Goal: Find specific page/section: Find specific page/section

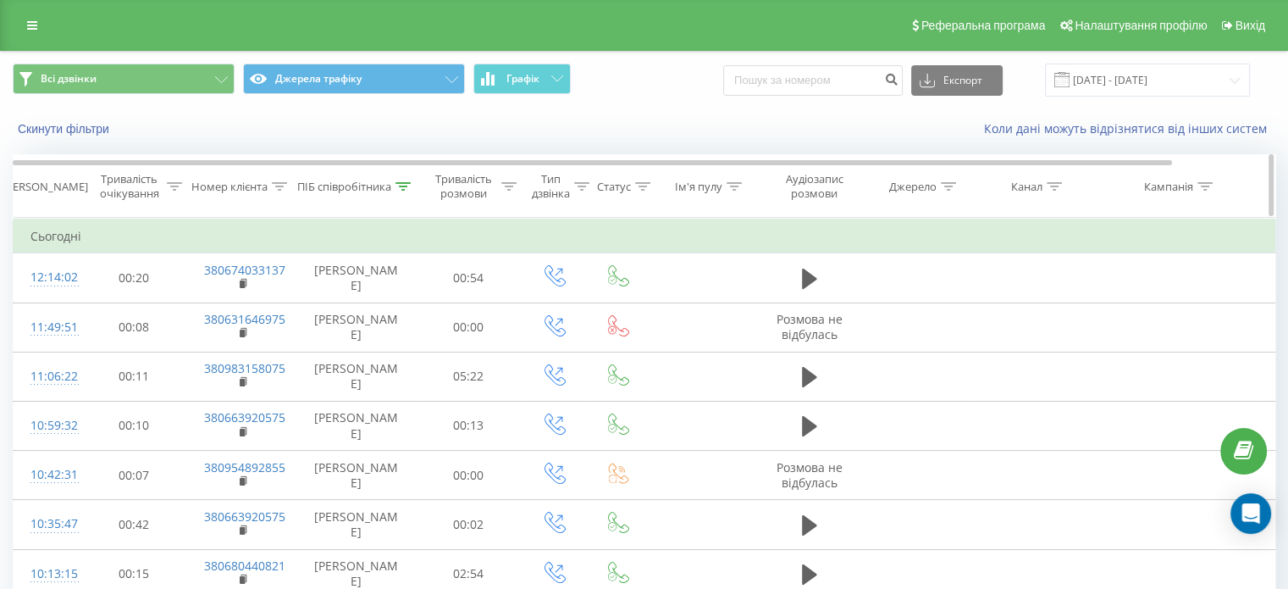
click at [409, 180] on div "ПІБ співробітника" at bounding box center [353, 187] width 113 height 14
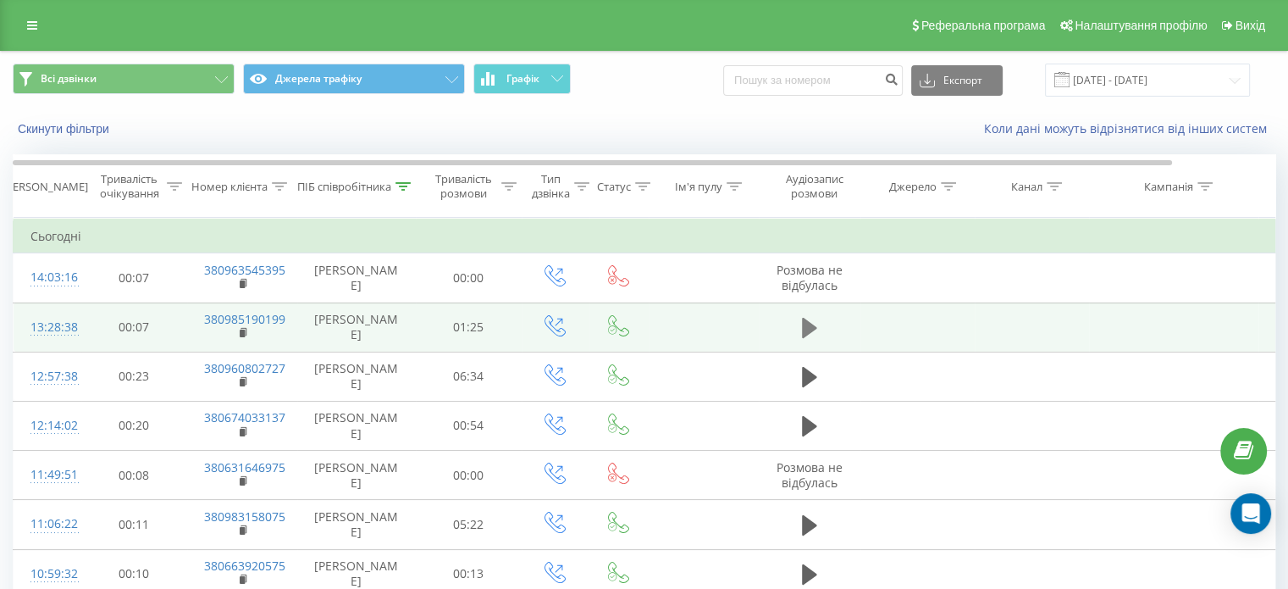
click at [815, 329] on icon at bounding box center [809, 328] width 15 height 24
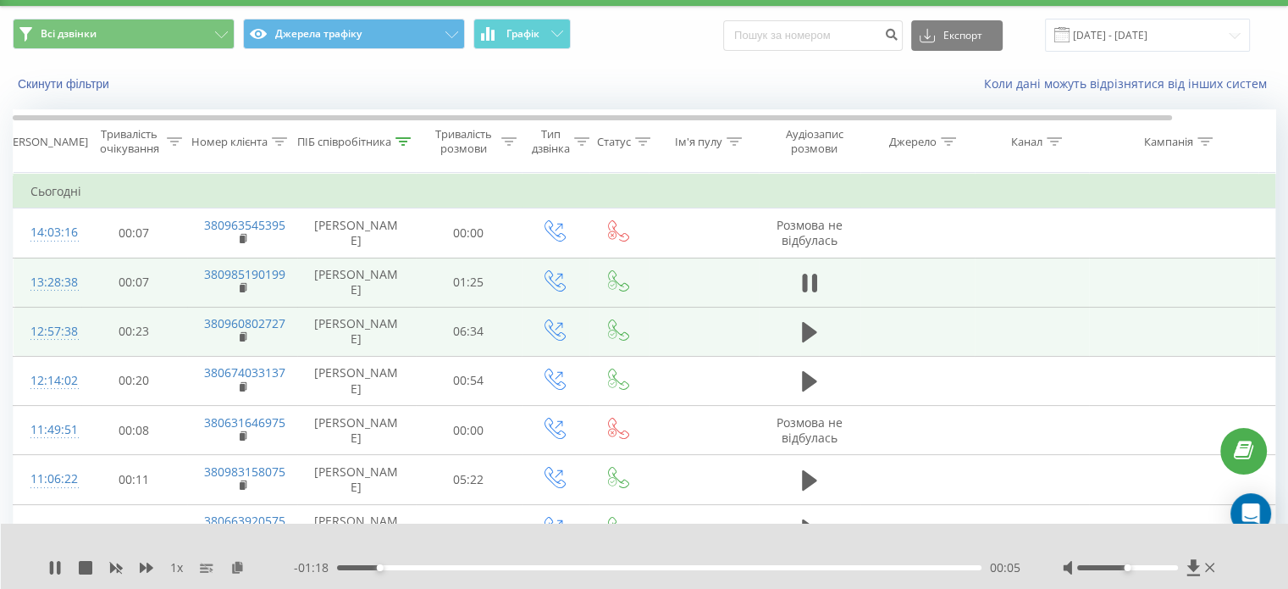
scroll to position [85, 0]
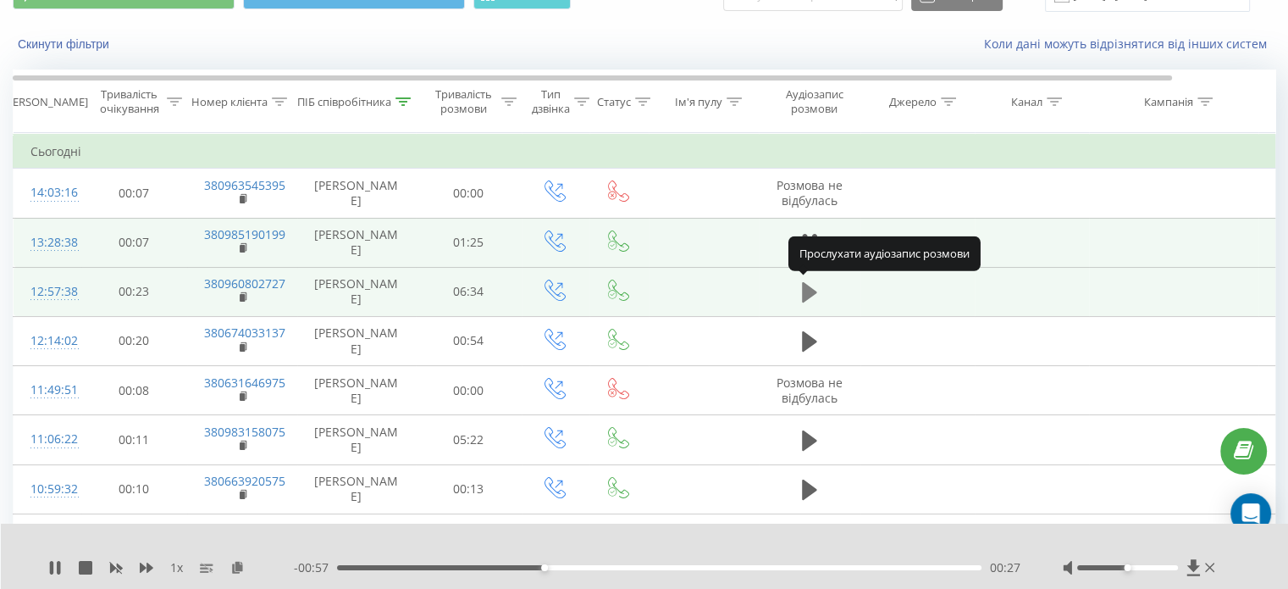
click at [805, 289] on icon at bounding box center [809, 292] width 15 height 20
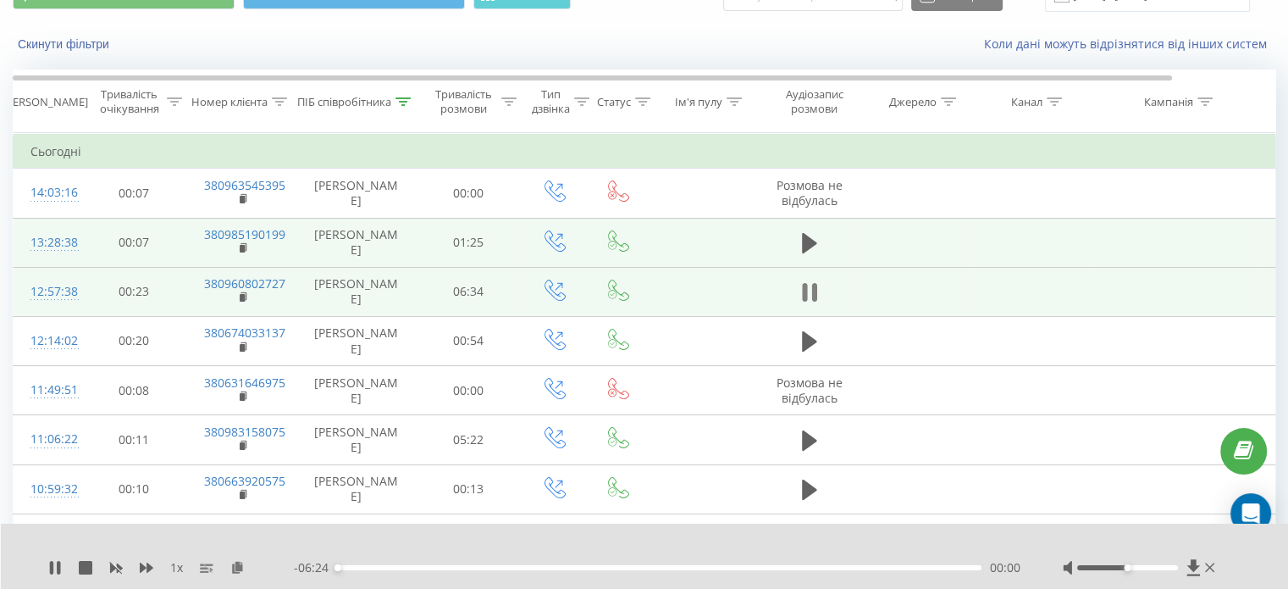
click at [812, 287] on icon at bounding box center [813, 292] width 5 height 19
click at [396, 95] on div "ПІБ співробітника" at bounding box center [353, 102] width 113 height 14
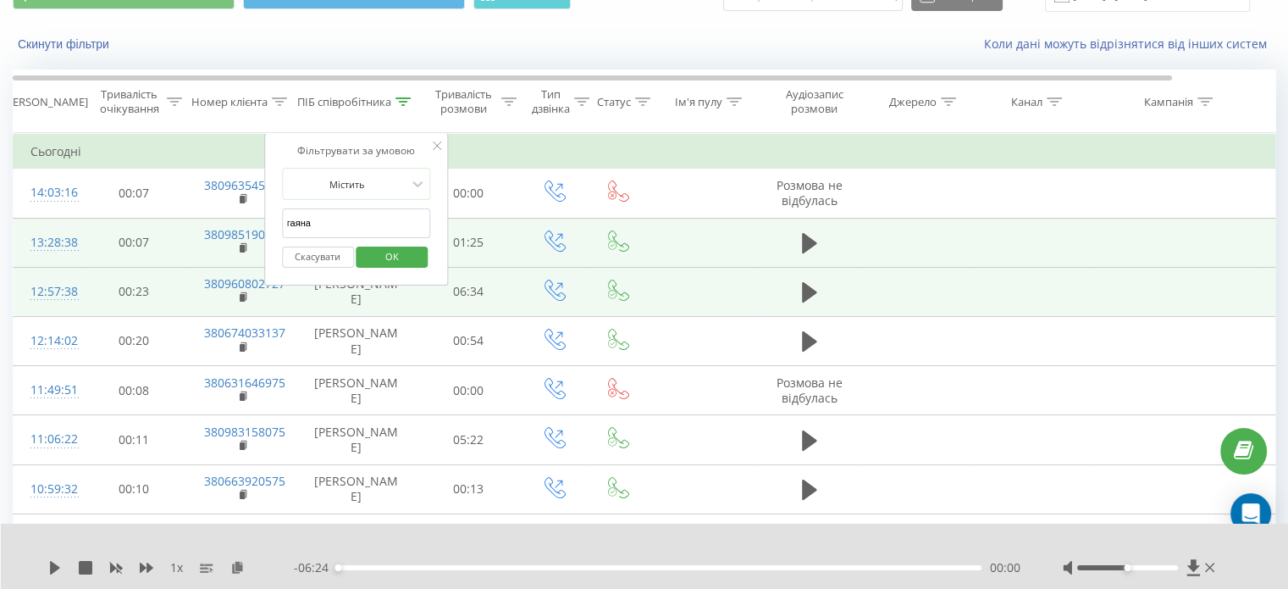
drag, startPoint x: 358, startPoint y: 217, endPoint x: 244, endPoint y: 221, distance: 114.4
click at [244, 221] on table "Фільтрувати за умовою Дорівнює Скасувати OK Фільтрувати за умовою Містить Скасу…" at bounding box center [700, 397] width 1374 height 528
type input "альон"
click button "OK" at bounding box center [393, 256] width 72 height 21
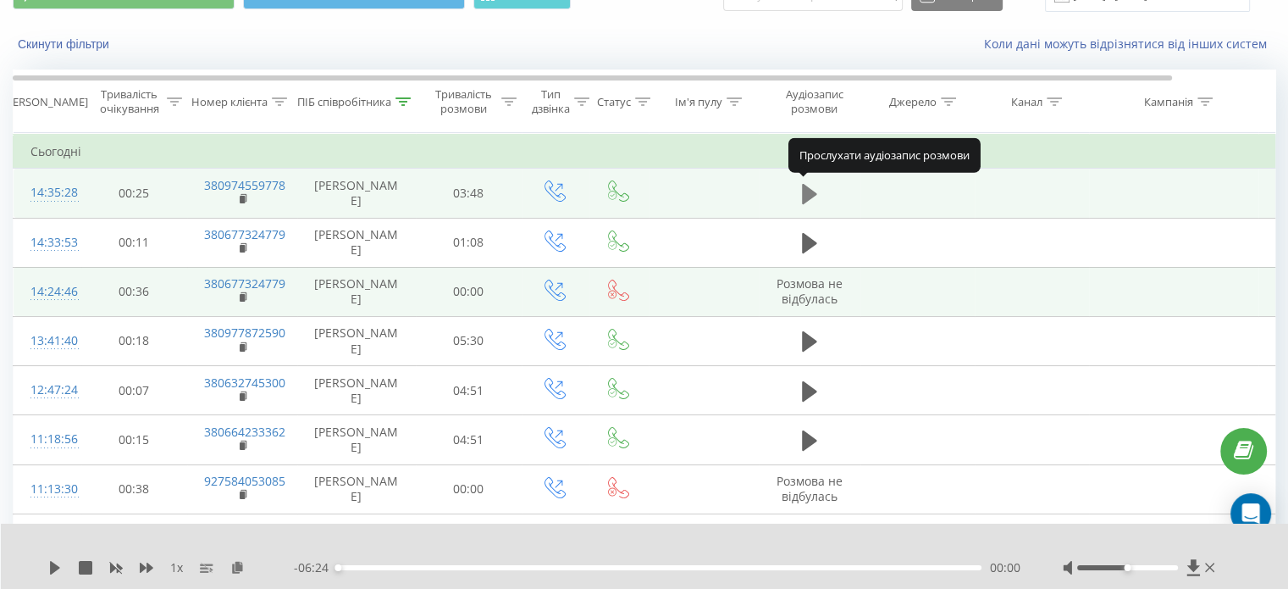
click at [809, 200] on icon at bounding box center [809, 194] width 15 height 24
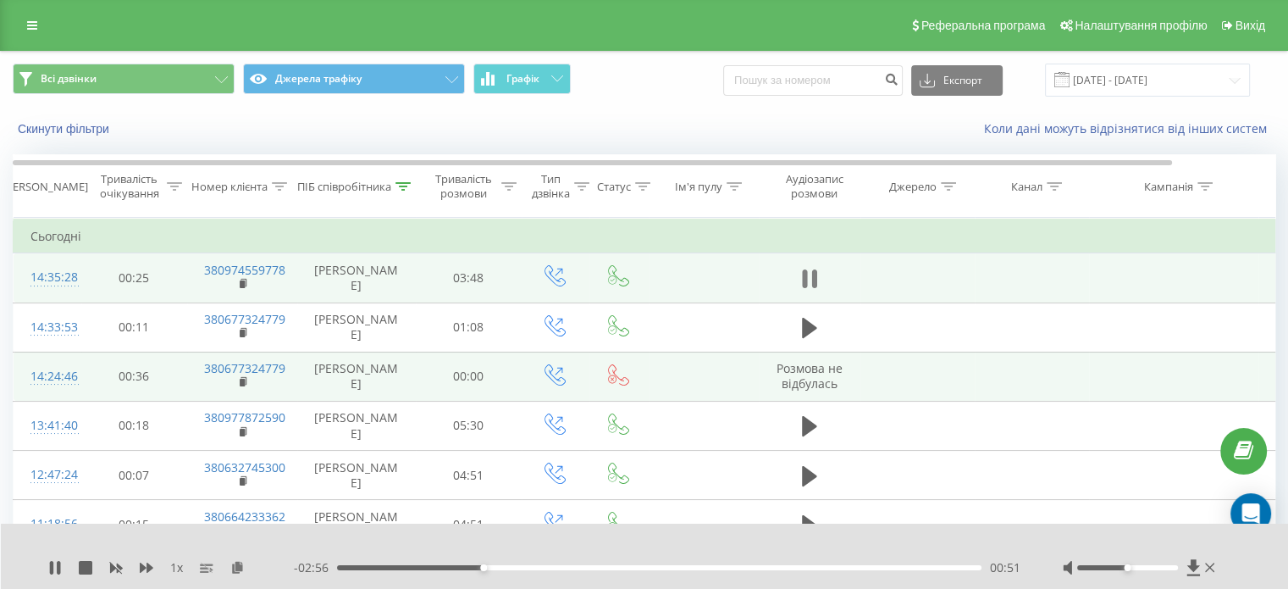
click at [807, 269] on icon at bounding box center [809, 279] width 15 height 24
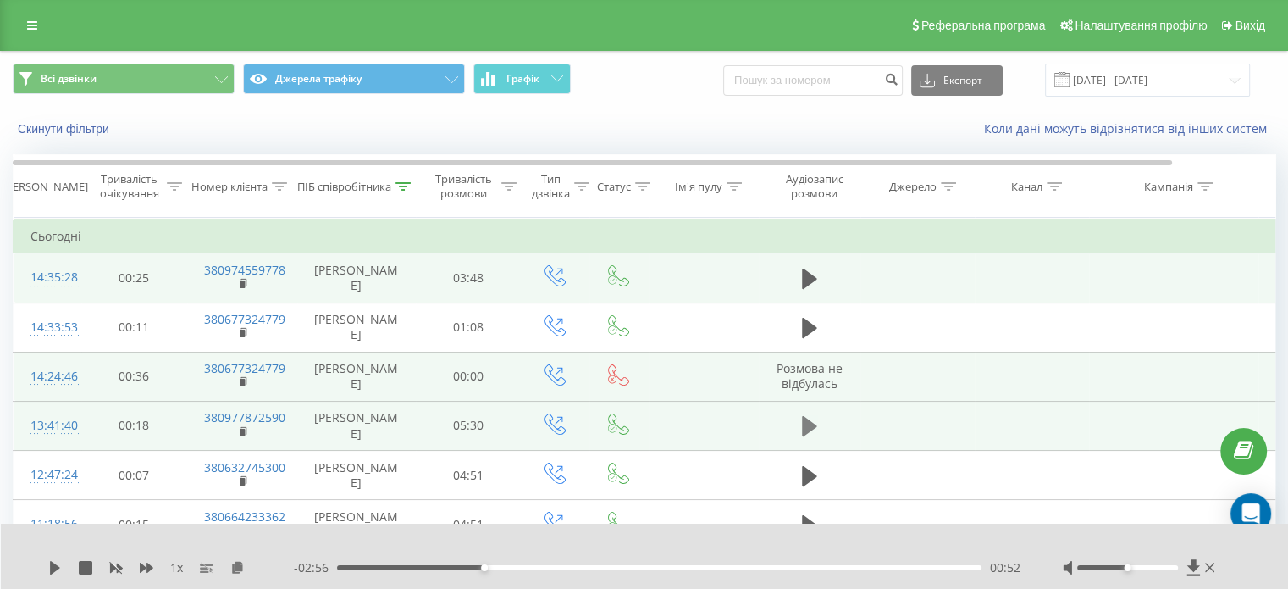
click at [808, 429] on icon at bounding box center [809, 426] width 15 height 20
click at [373, 568] on div "00:19" at bounding box center [659, 567] width 645 height 5
click at [60, 568] on icon at bounding box center [58, 568] width 3 height 14
